Goal: Check status: Check status

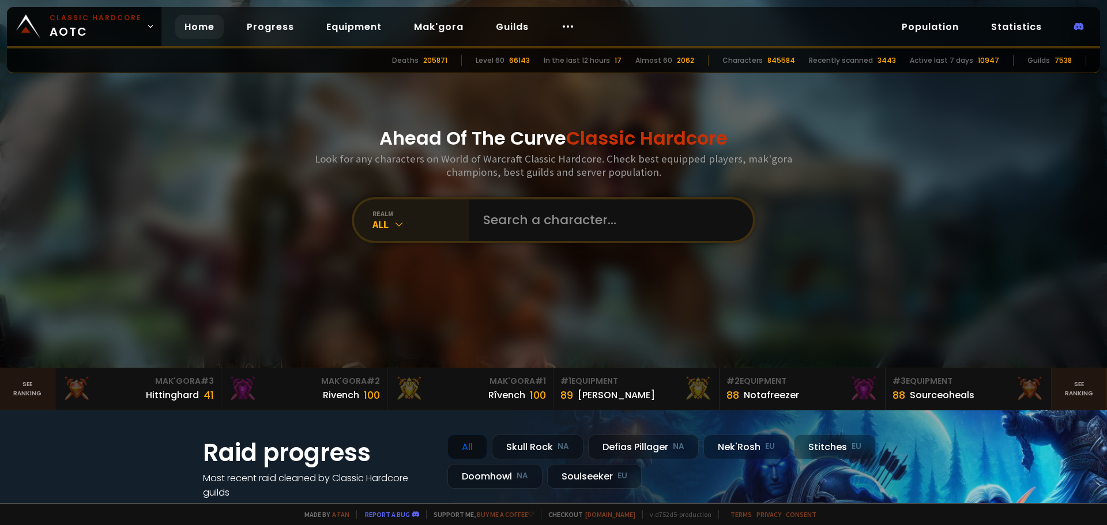
click at [399, 223] on icon at bounding box center [399, 225] width 12 height 12
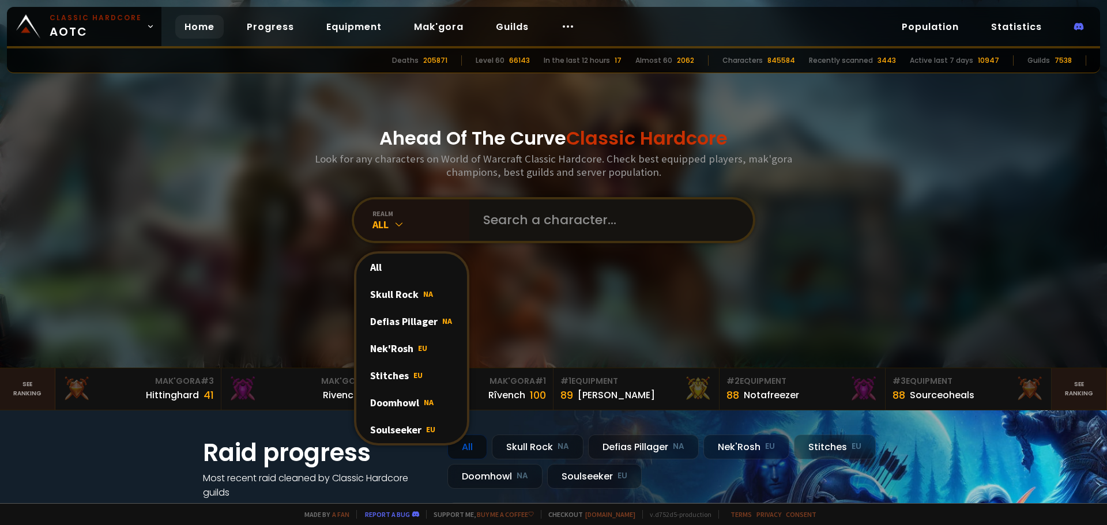
click at [529, 222] on input "text" at bounding box center [607, 220] width 263 height 42
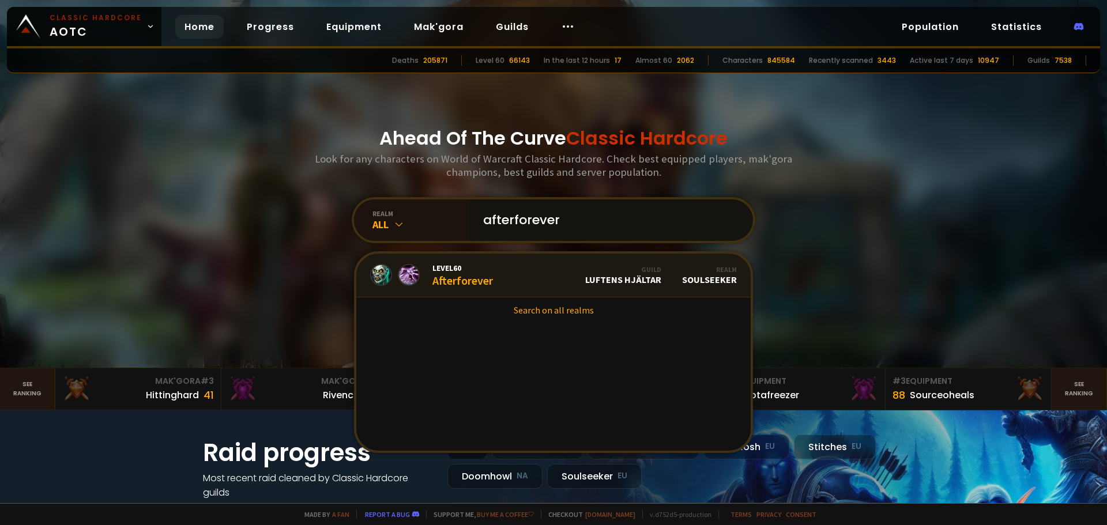
type input "afterforever"
click at [488, 273] on link "Level 60 Afterforever Guild Luftens Hjältar Realm Soulseeker" at bounding box center [553, 276] width 394 height 44
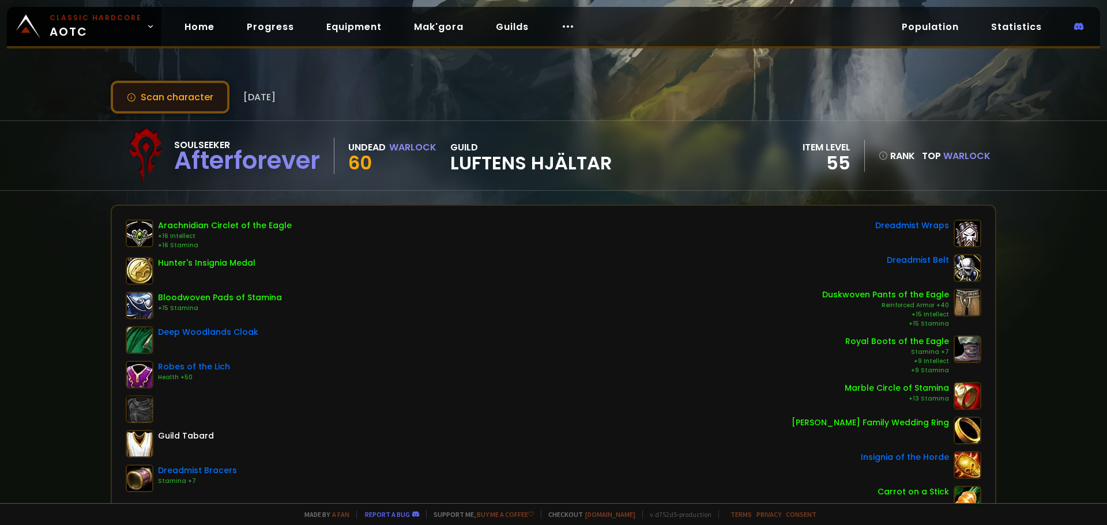
click at [189, 99] on button "Scan character" at bounding box center [170, 97] width 119 height 33
click at [175, 95] on button "Scan character" at bounding box center [170, 97] width 119 height 33
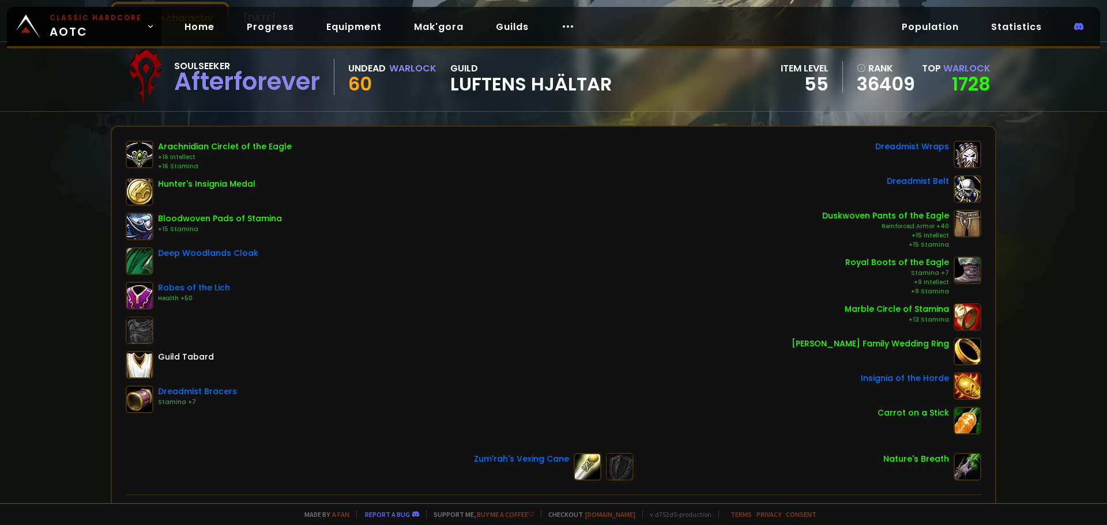
scroll to position [231, 0]
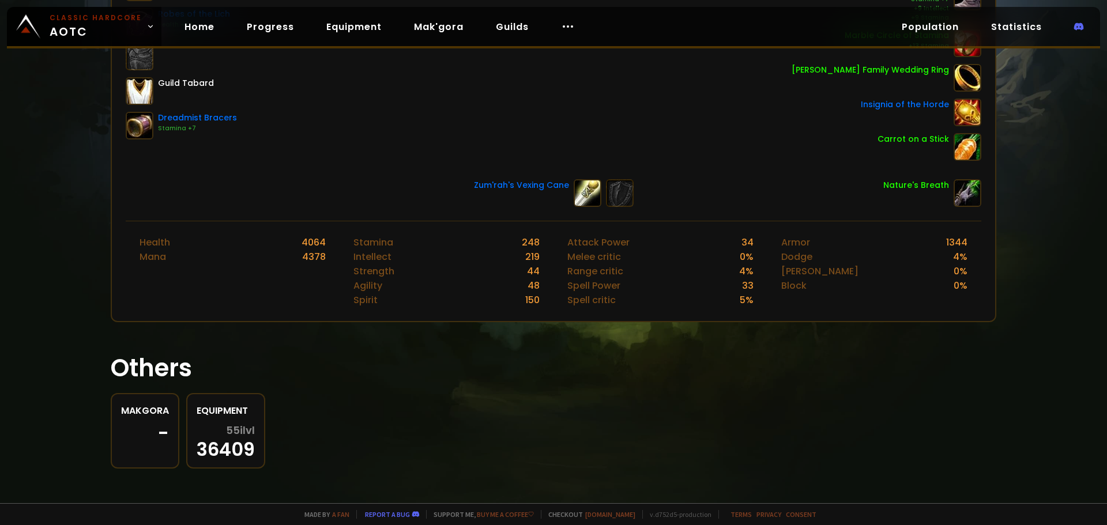
scroll to position [355, 0]
